Goal: Check status: Check status

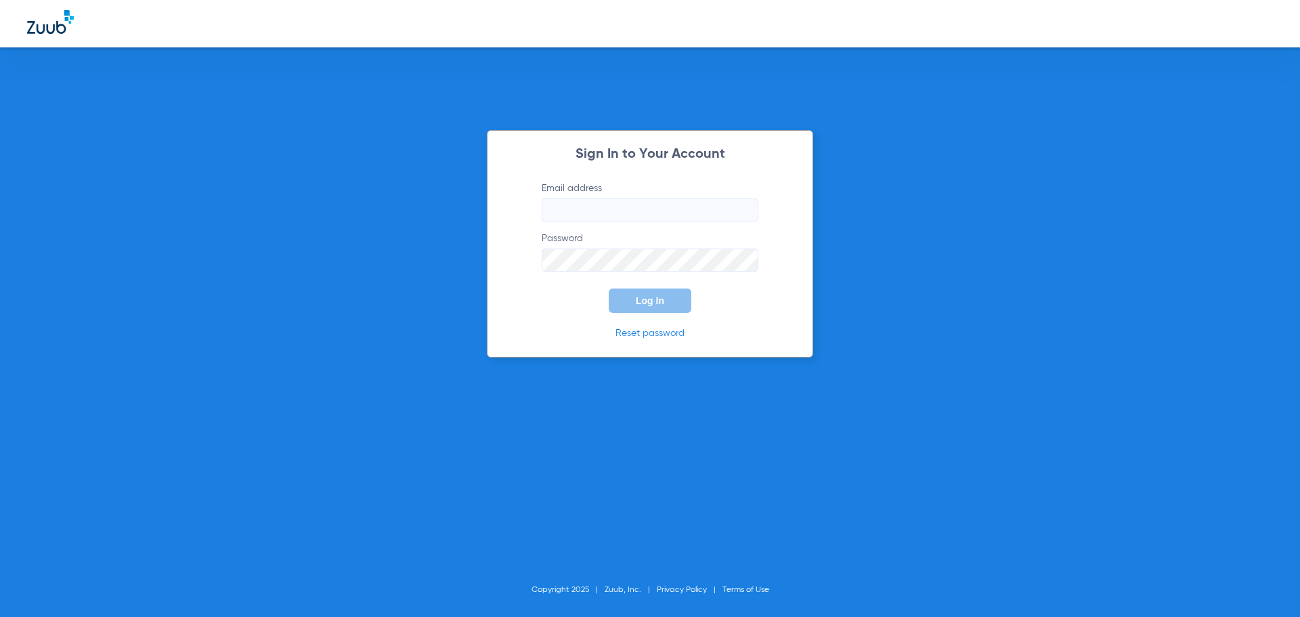
type input "[EMAIL_ADDRESS][DOMAIN_NAME]"
click at [658, 301] on span "Log In" at bounding box center [650, 300] width 28 height 11
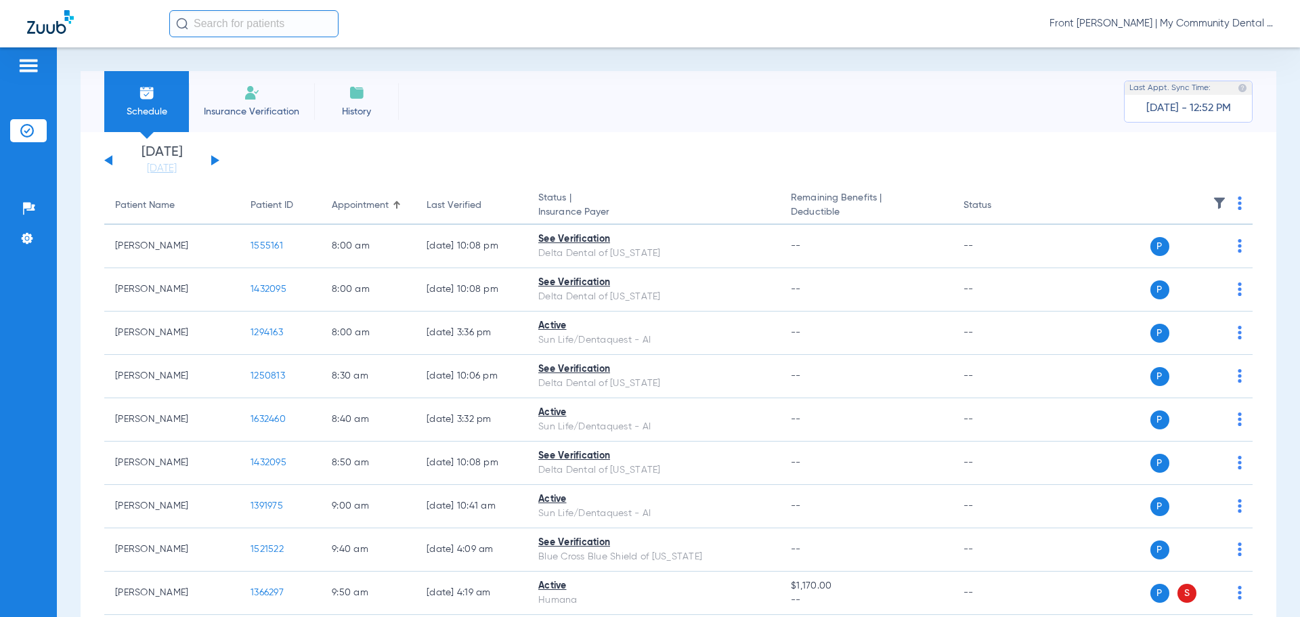
click at [211, 162] on button at bounding box center [215, 160] width 8 height 10
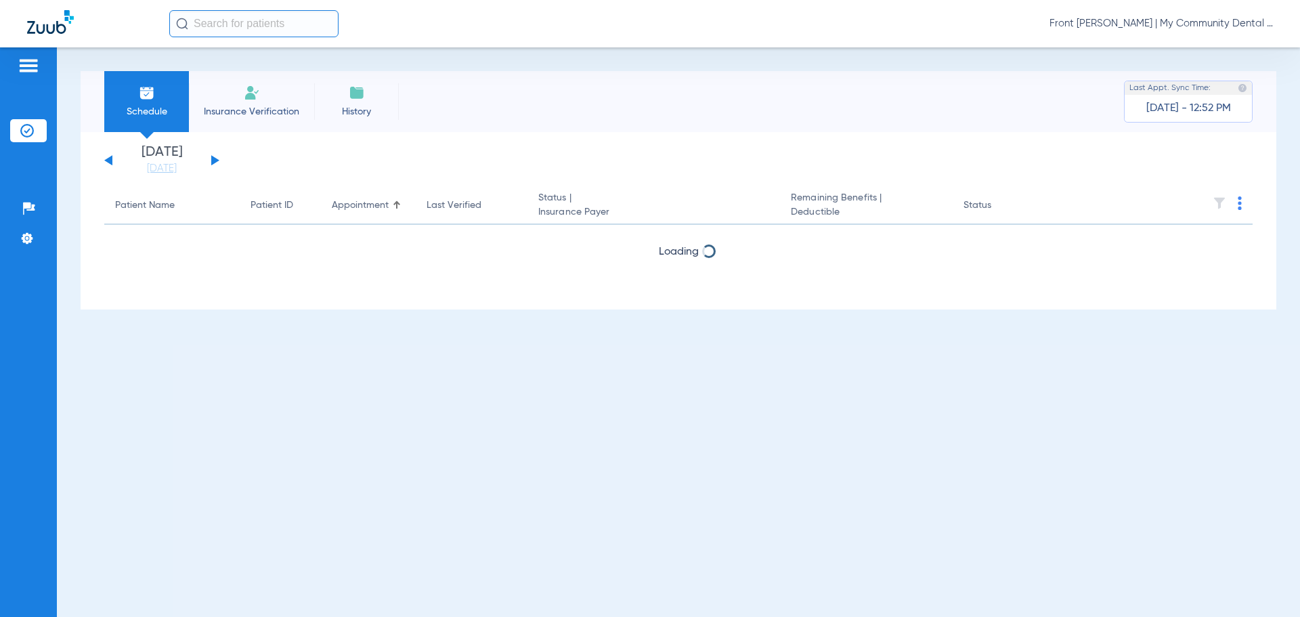
click at [212, 162] on button at bounding box center [215, 160] width 8 height 10
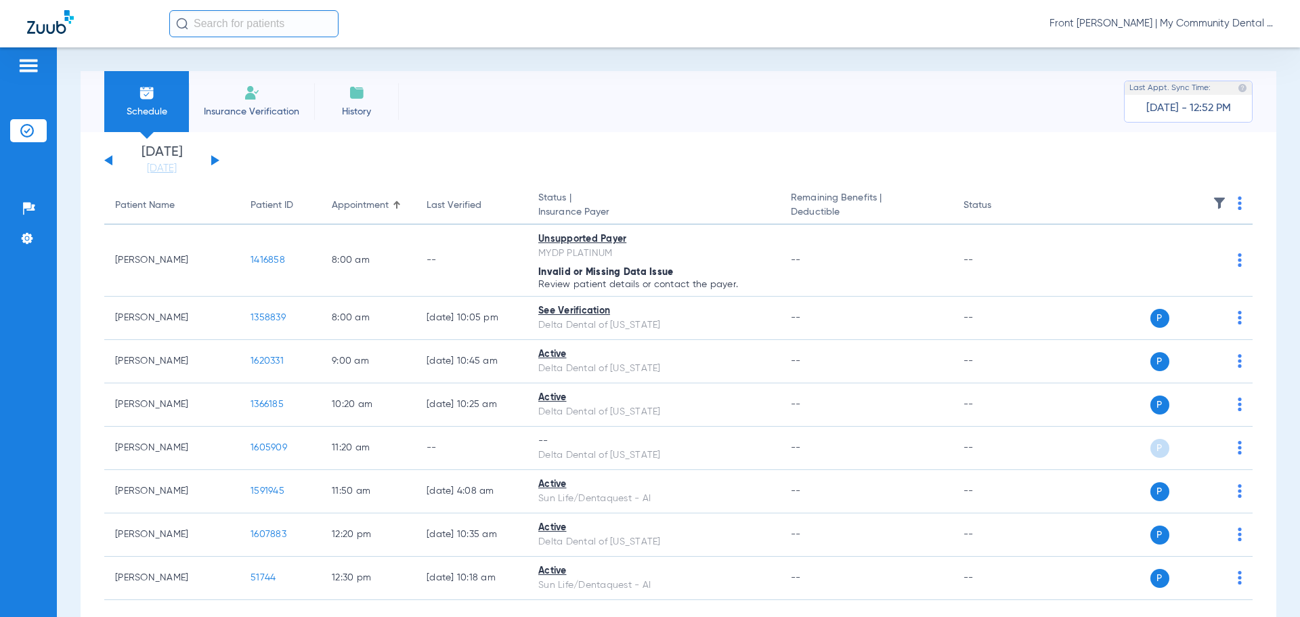
click at [212, 162] on button at bounding box center [215, 160] width 8 height 10
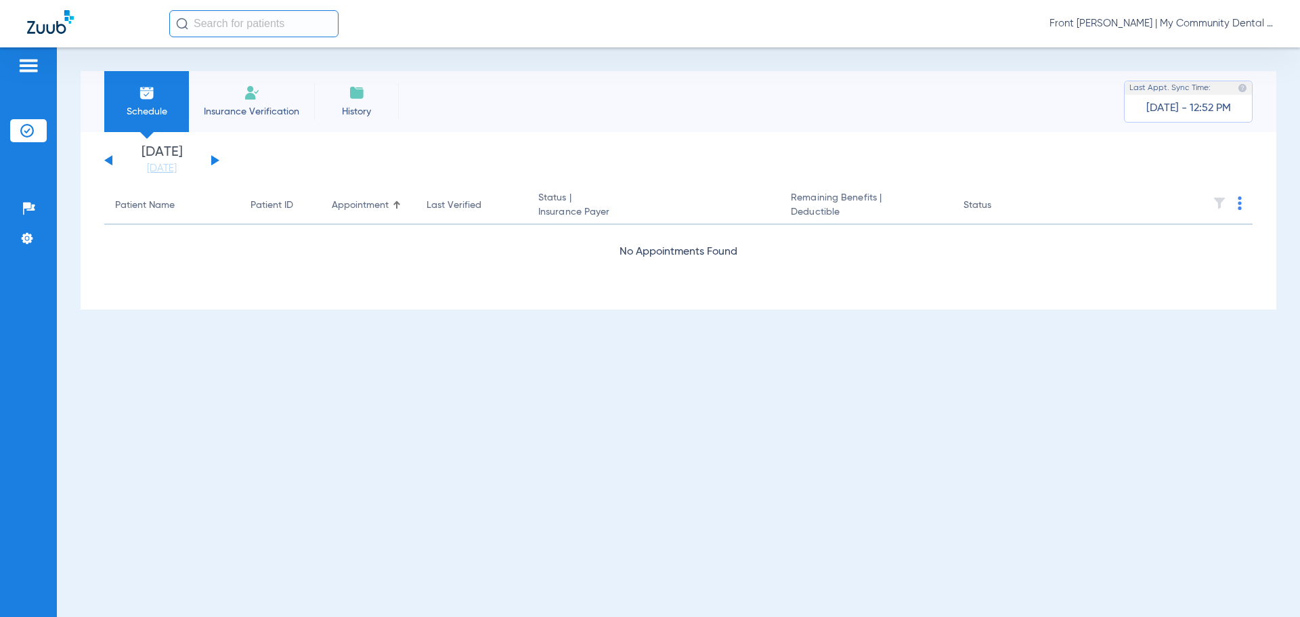
click at [212, 162] on button at bounding box center [215, 160] width 8 height 10
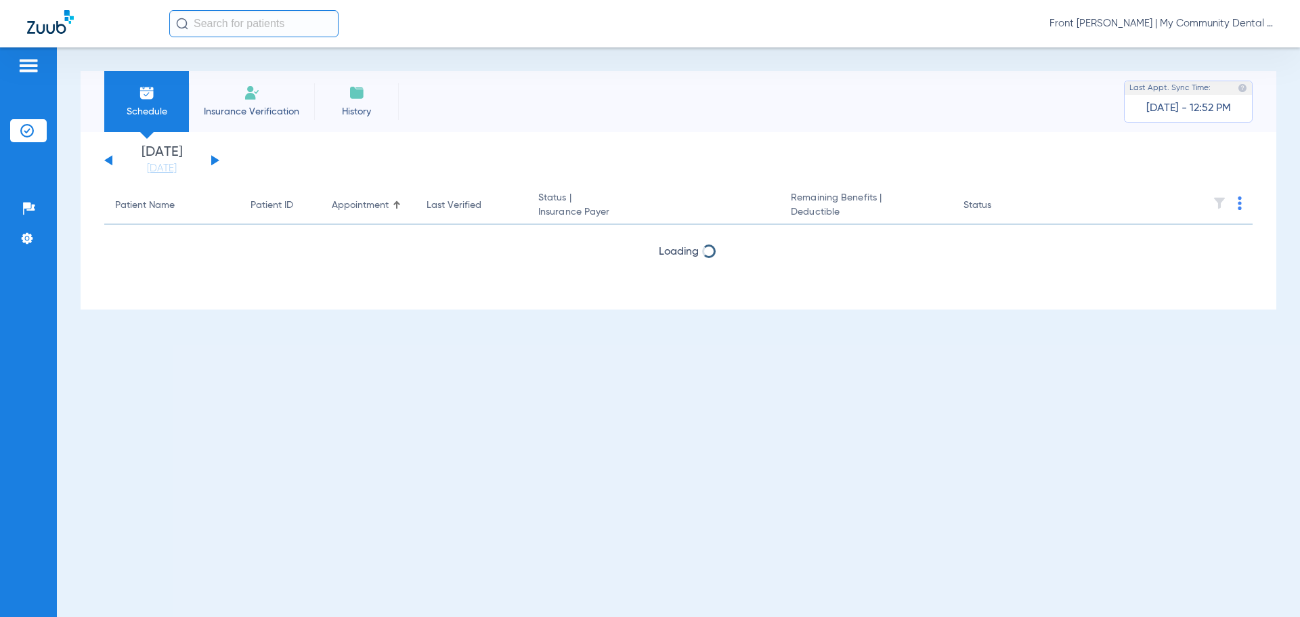
click at [212, 162] on button at bounding box center [215, 160] width 8 height 10
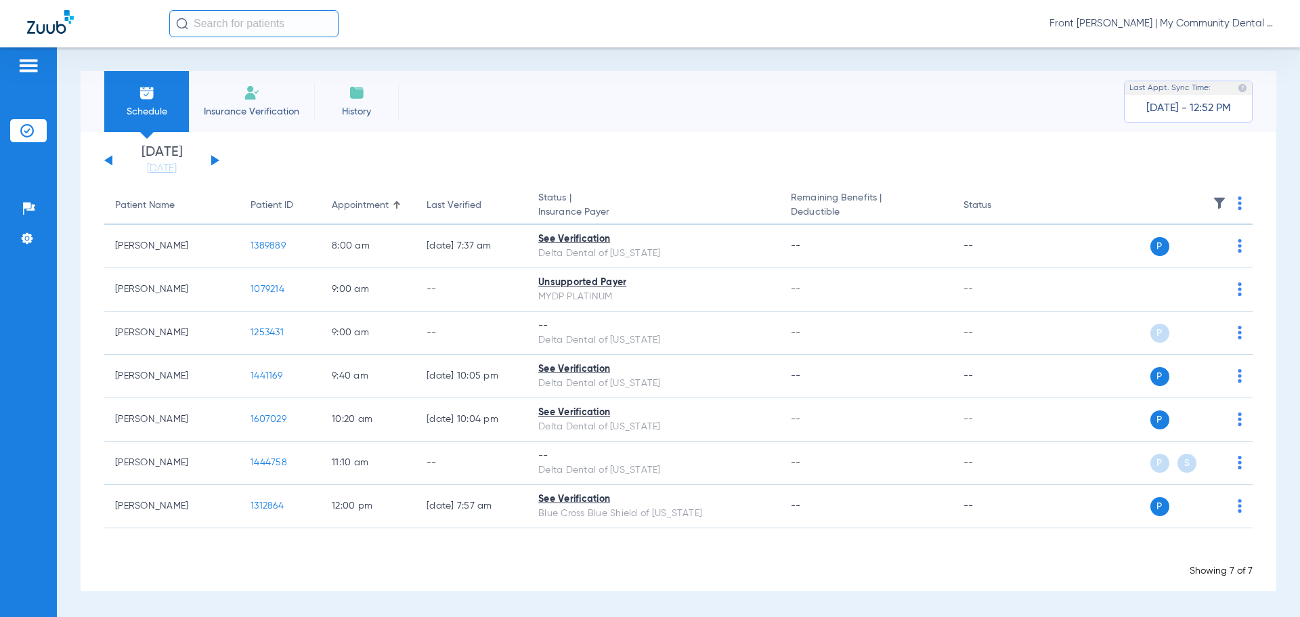
click at [212, 162] on button at bounding box center [215, 160] width 8 height 10
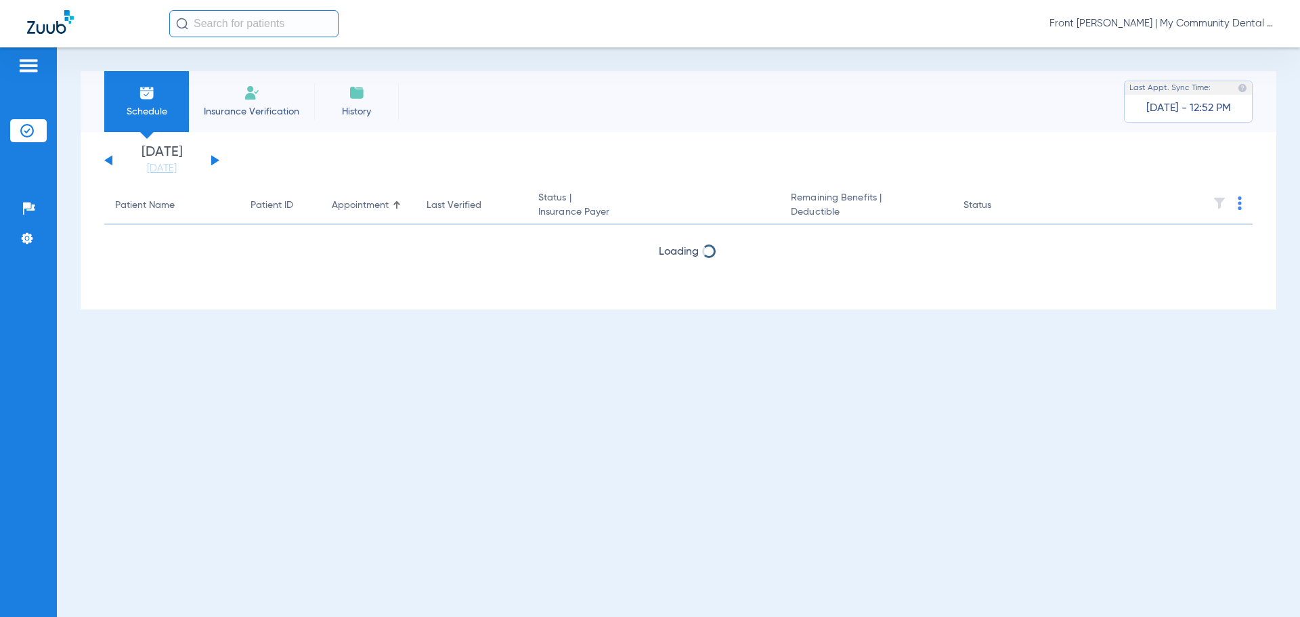
click at [212, 162] on button at bounding box center [215, 160] width 8 height 10
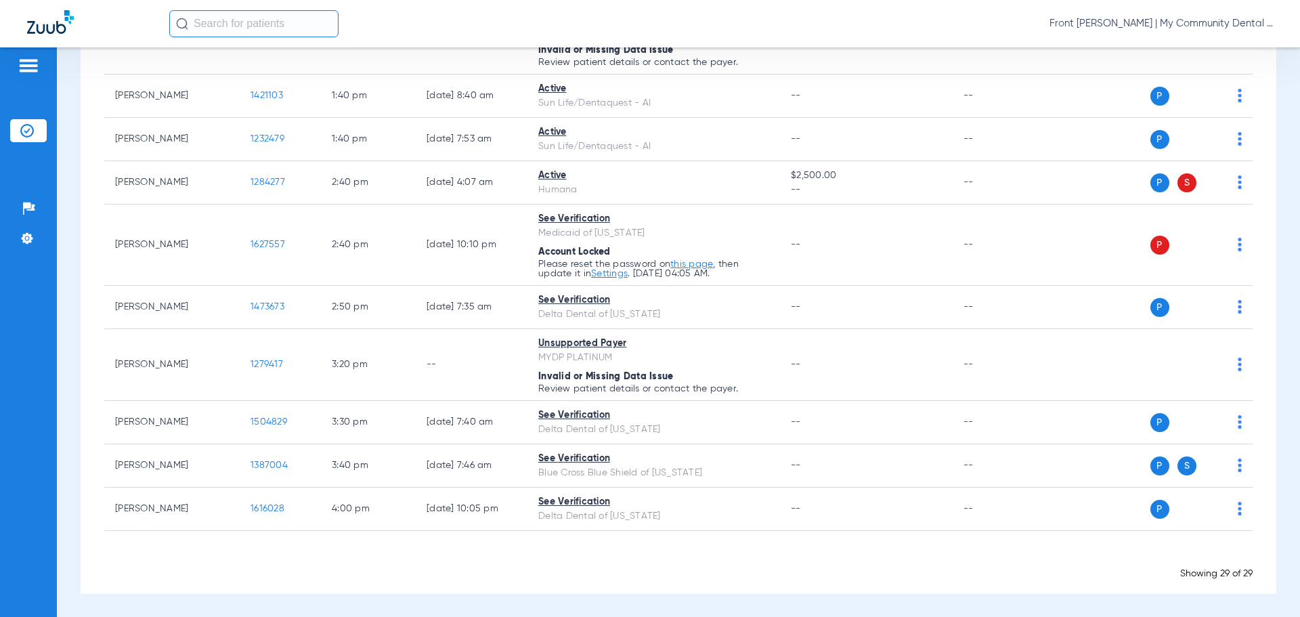
scroll to position [1198, 0]
